Goal: Task Accomplishment & Management: Use online tool/utility

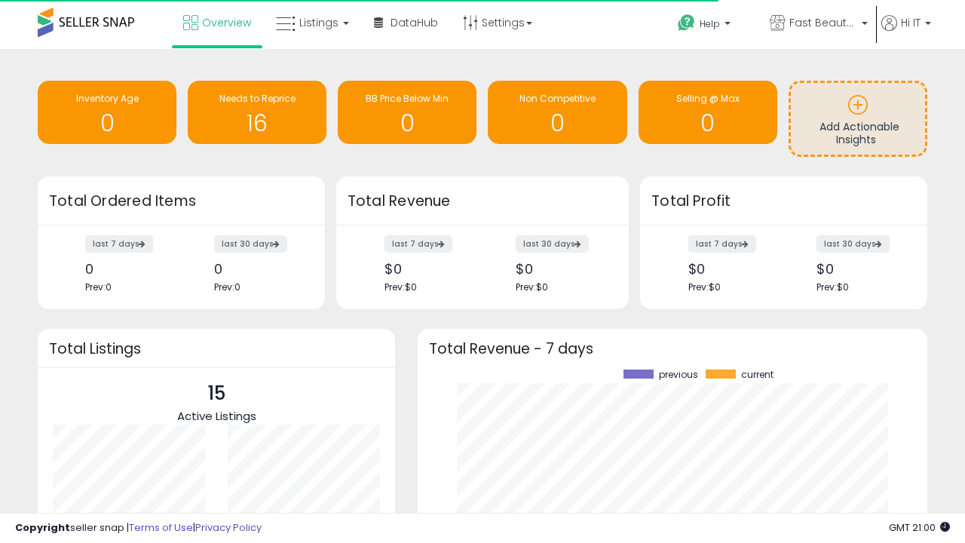
scroll to position [210, 480]
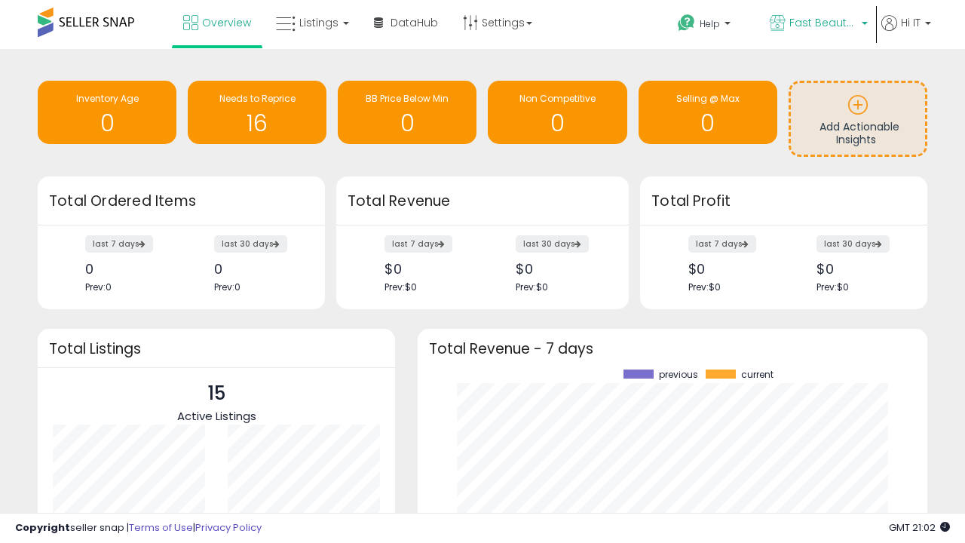
click at [817, 24] on span "Fast Beauty ([GEOGRAPHIC_DATA])" at bounding box center [823, 22] width 68 height 15
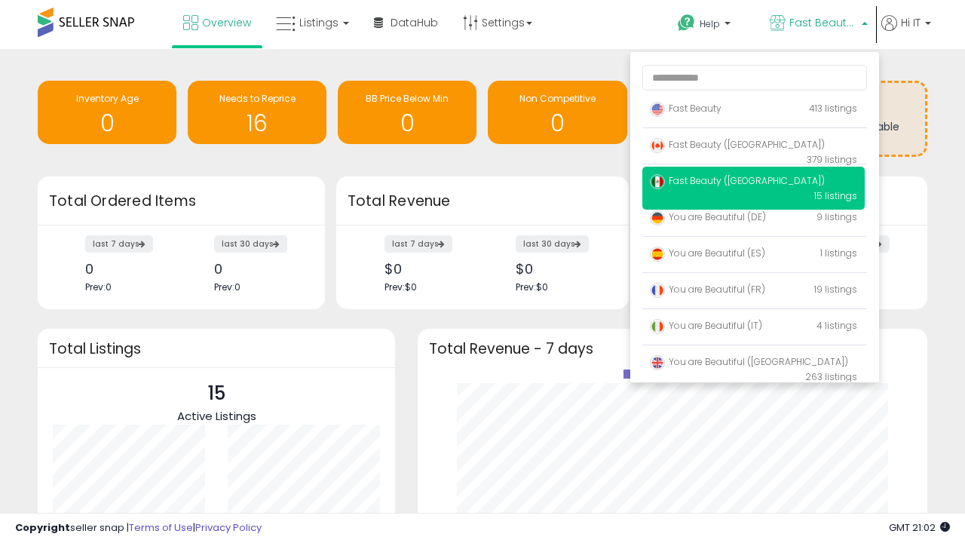
click at [753, 111] on p "Fast Beauty 413 listings" at bounding box center [753, 109] width 222 height 30
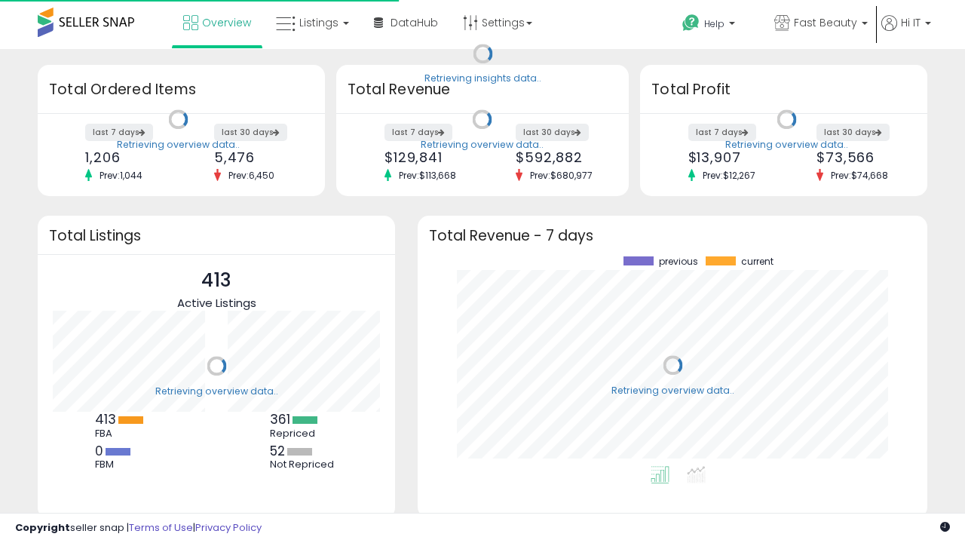
scroll to position [210, 480]
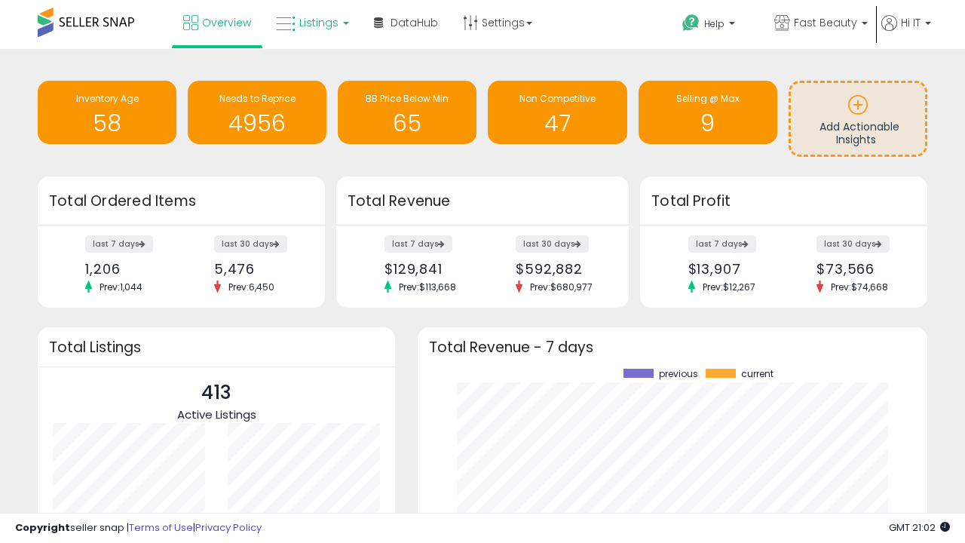
click at [311, 23] on span "Listings" at bounding box center [318, 22] width 39 height 15
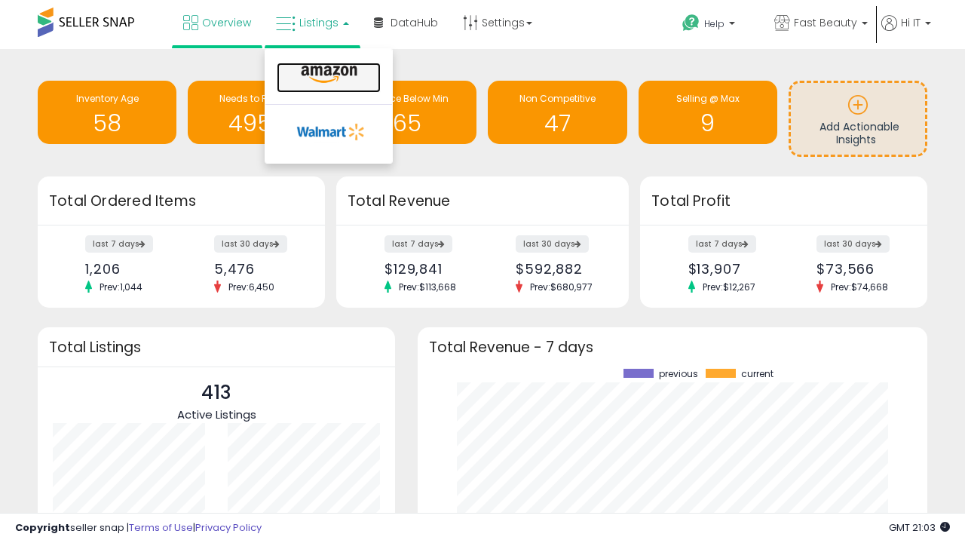
click at [327, 75] on icon at bounding box center [329, 75] width 66 height 20
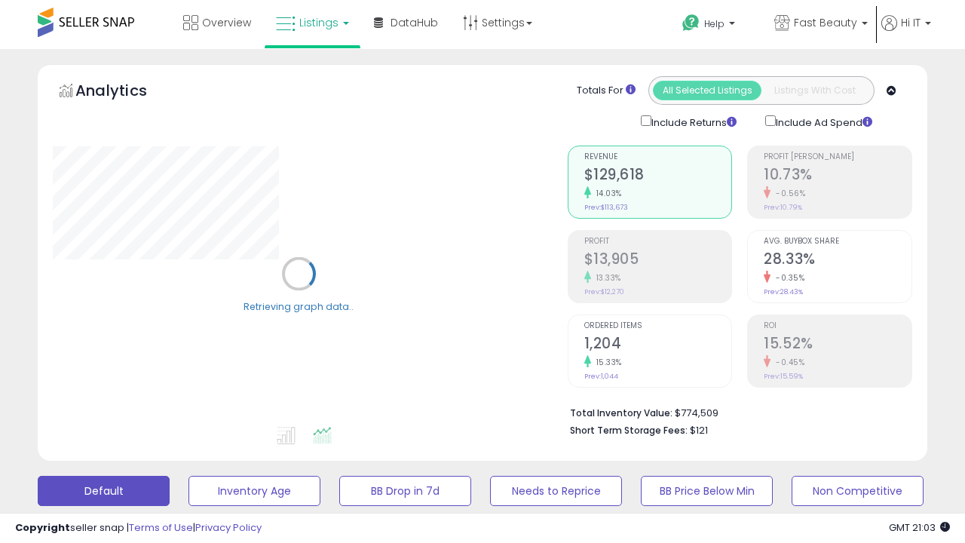
scroll to position [293, 0]
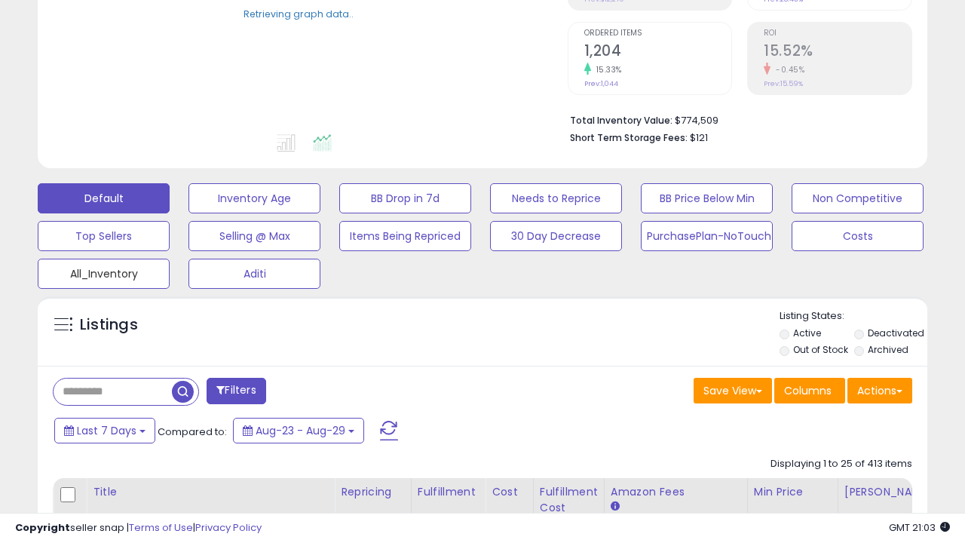
click at [103, 271] on button "All_Inventory" at bounding box center [104, 274] width 132 height 30
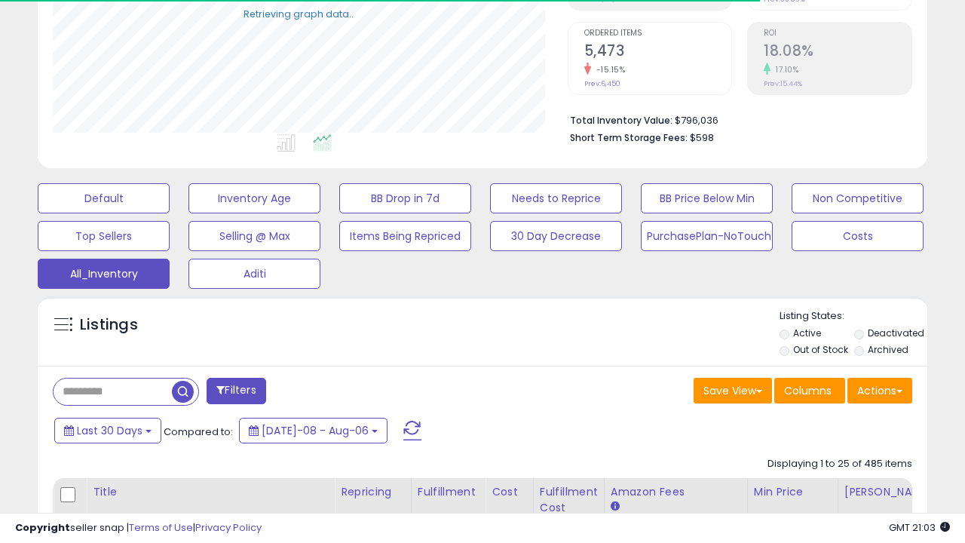
scroll to position [309, 514]
click at [107, 429] on span "Last 30 Days" at bounding box center [110, 430] width 66 height 15
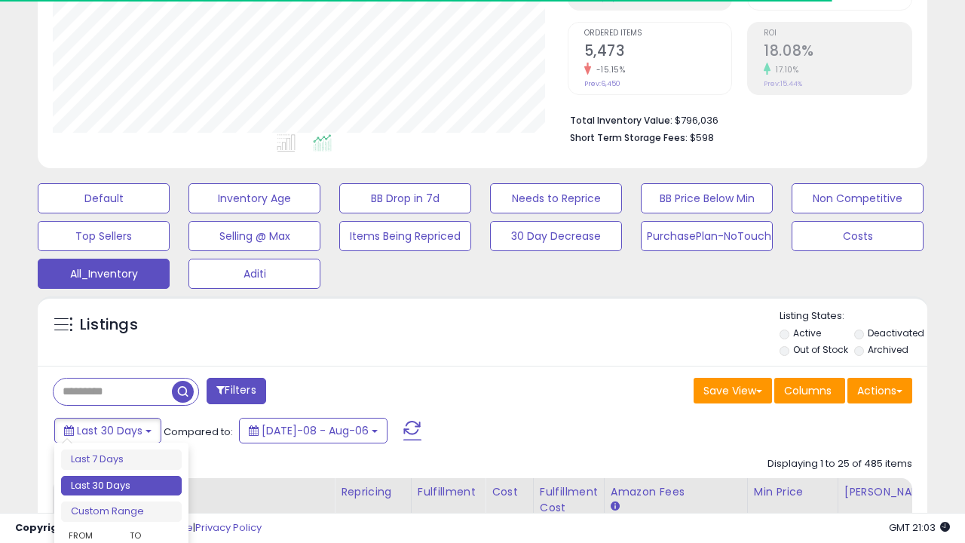
click at [121, 486] on li "Last 30 Days" at bounding box center [121, 486] width 121 height 20
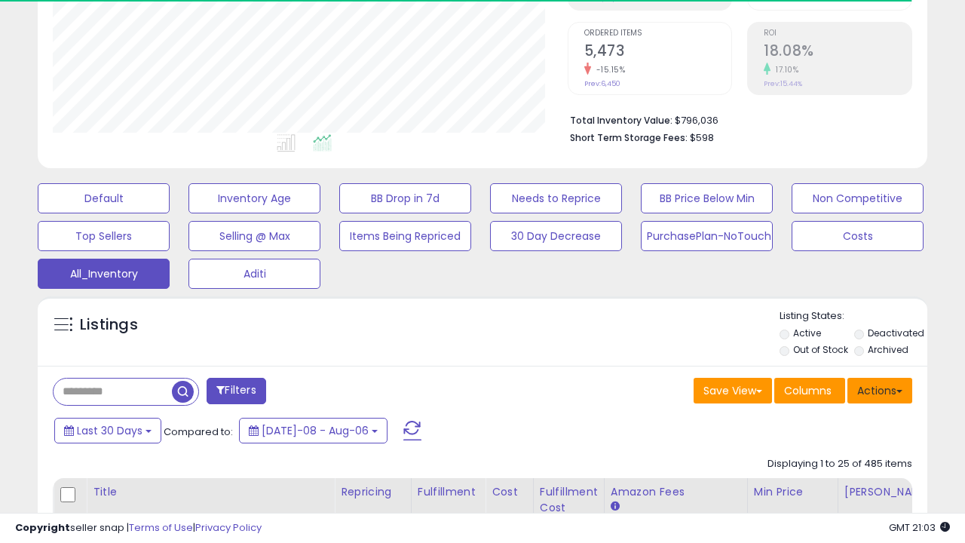
click at [880, 389] on button "Actions" at bounding box center [879, 391] width 65 height 26
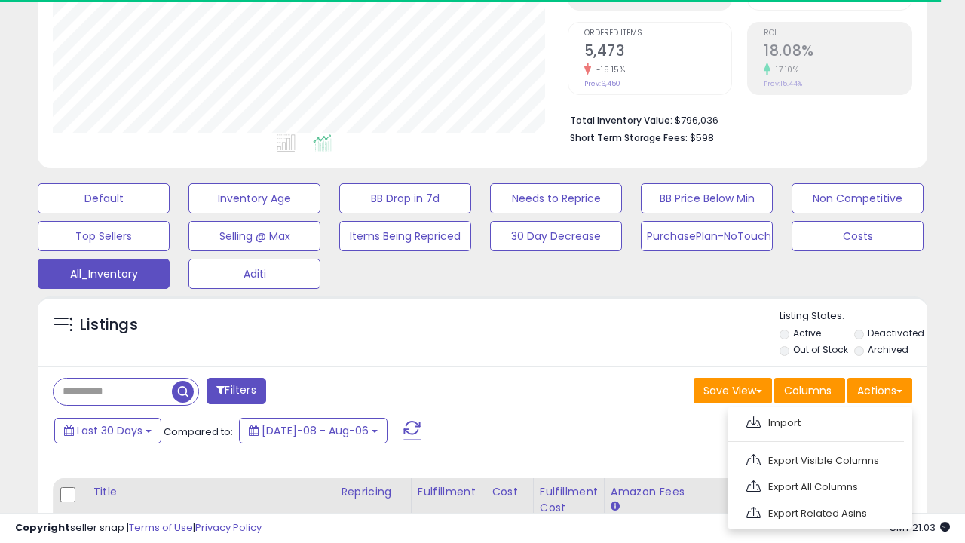
click at [818, 485] on link "Export All Columns" at bounding box center [818, 486] width 165 height 23
